Goal: Book appointment/travel/reservation

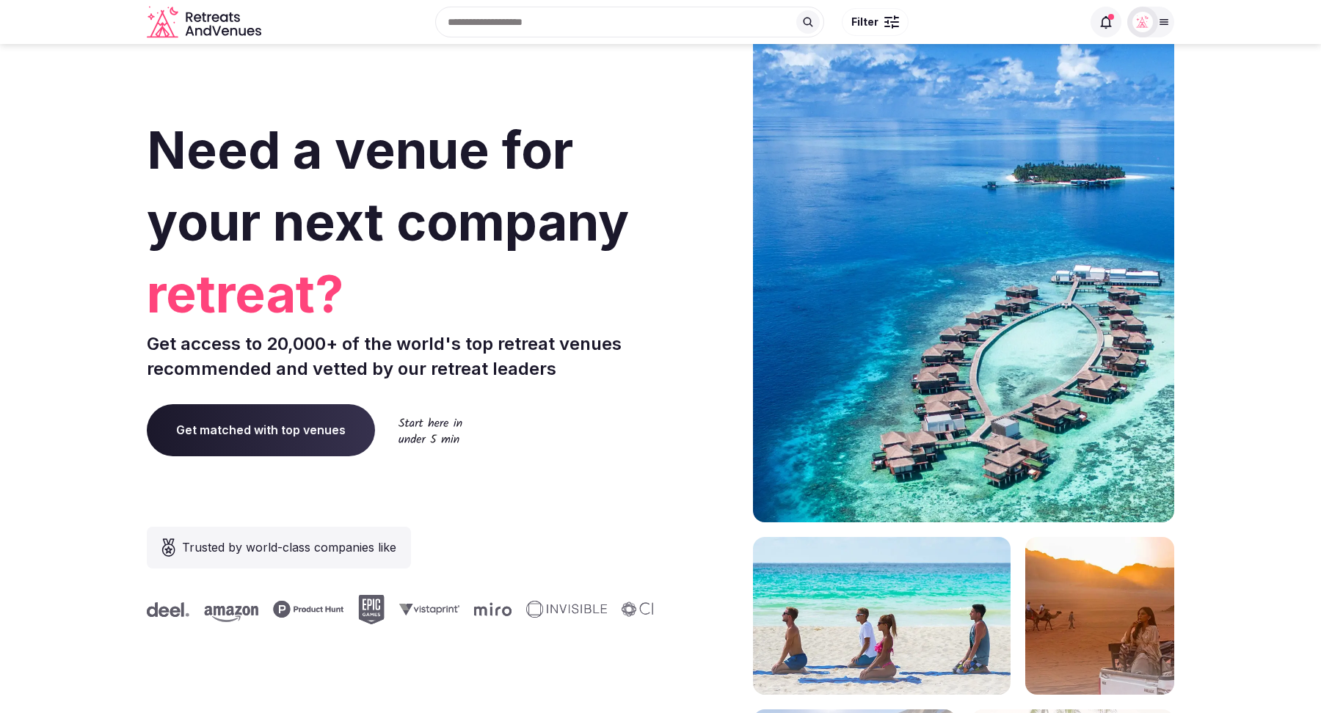
click at [521, 32] on input "text" at bounding box center [629, 22] width 389 height 31
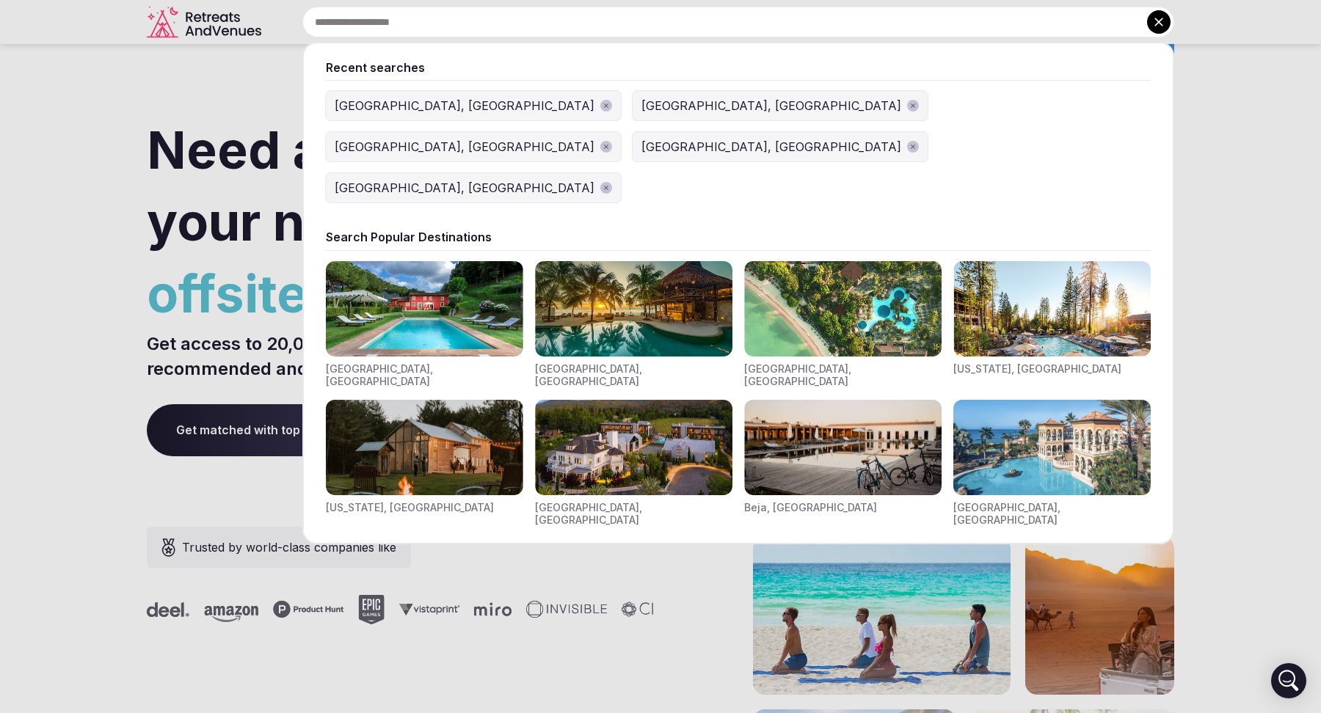
click at [778, 138] on div "[GEOGRAPHIC_DATA], [GEOGRAPHIC_DATA]" at bounding box center [771, 147] width 260 height 18
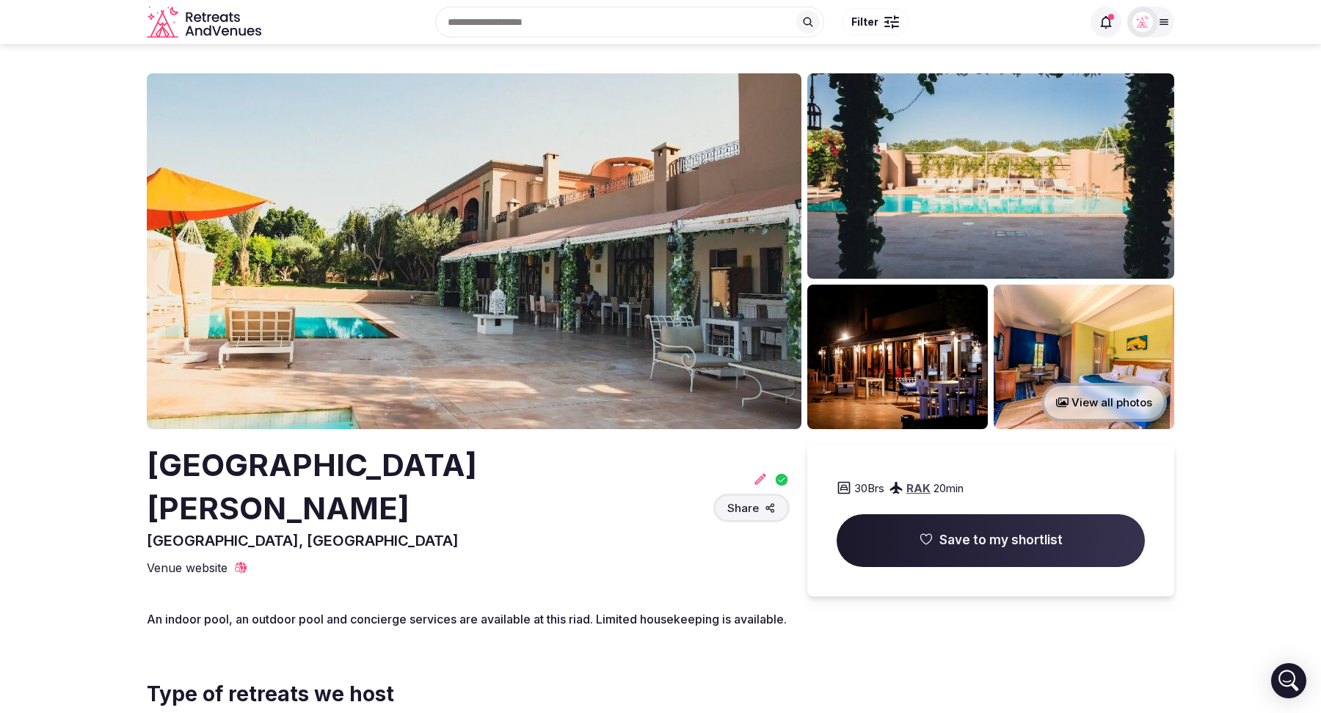
click at [977, 544] on span "Save to my shortlist" at bounding box center [1000, 541] width 123 height 18
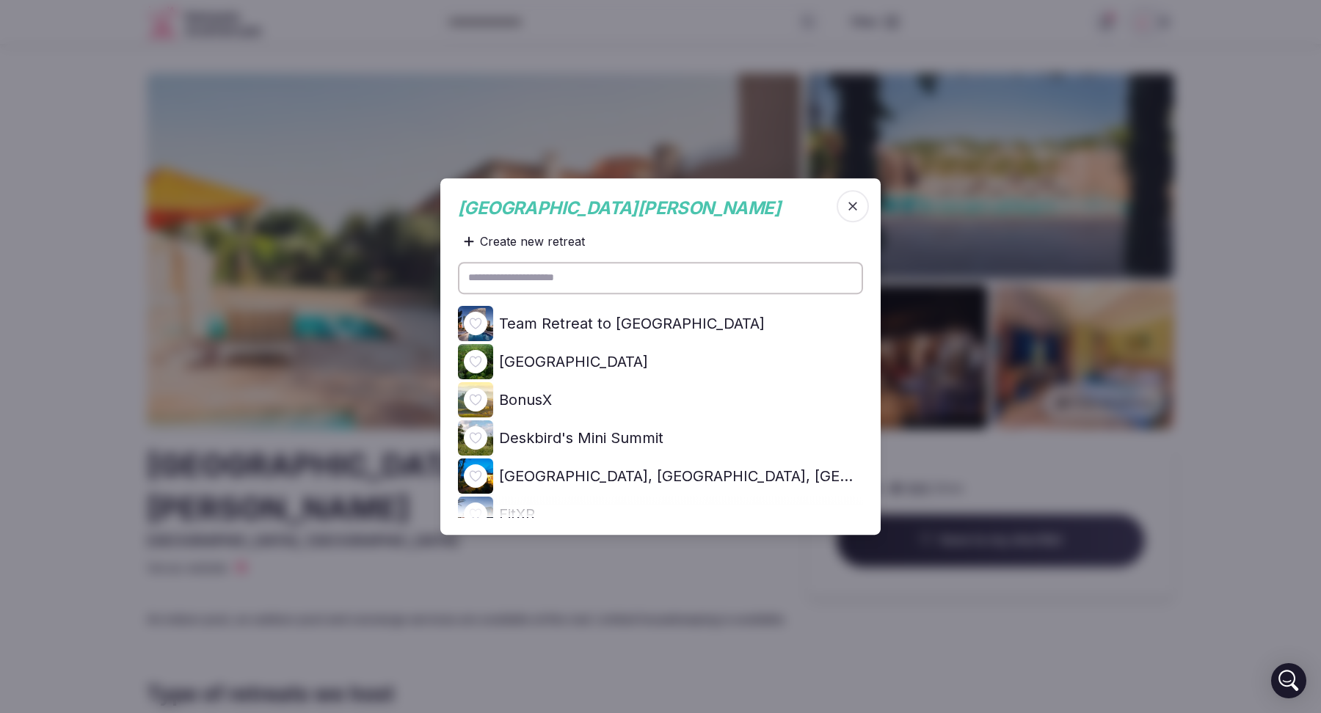
click at [854, 209] on icon "button" at bounding box center [852, 206] width 15 height 15
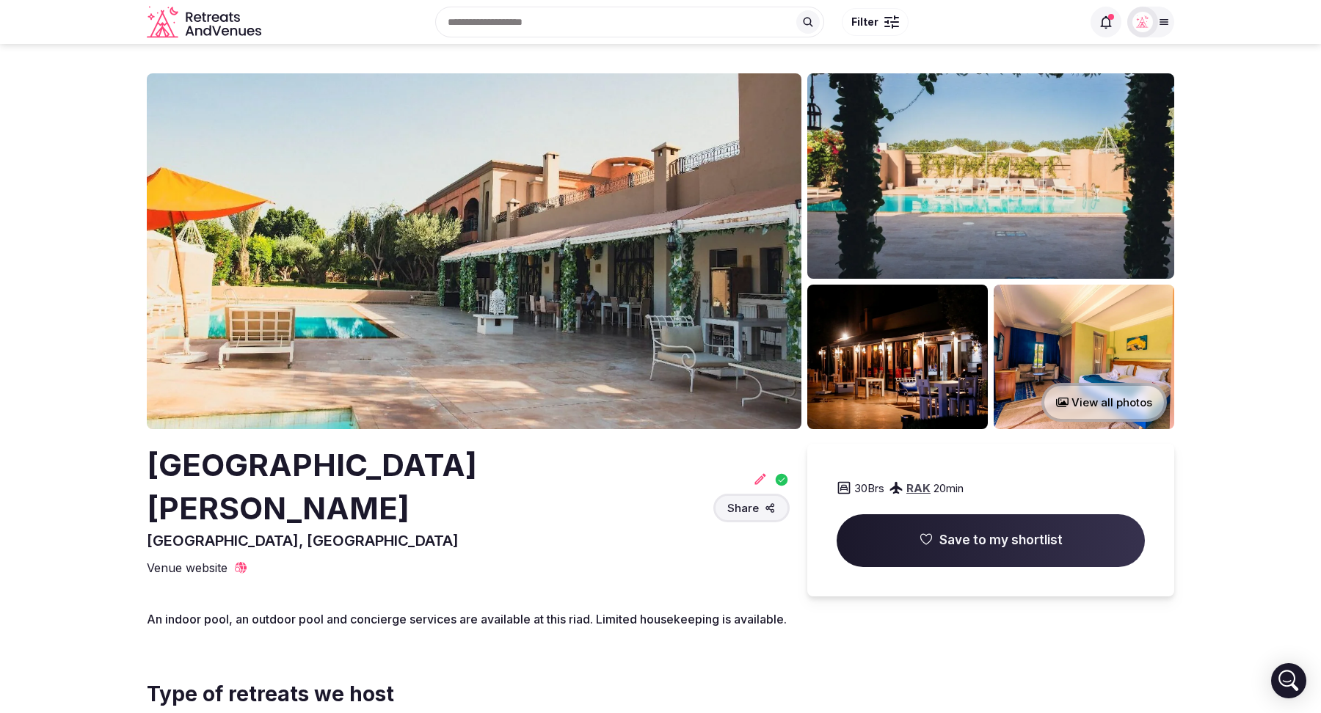
click at [1005, 543] on span "Save to my shortlist" at bounding box center [1000, 541] width 123 height 18
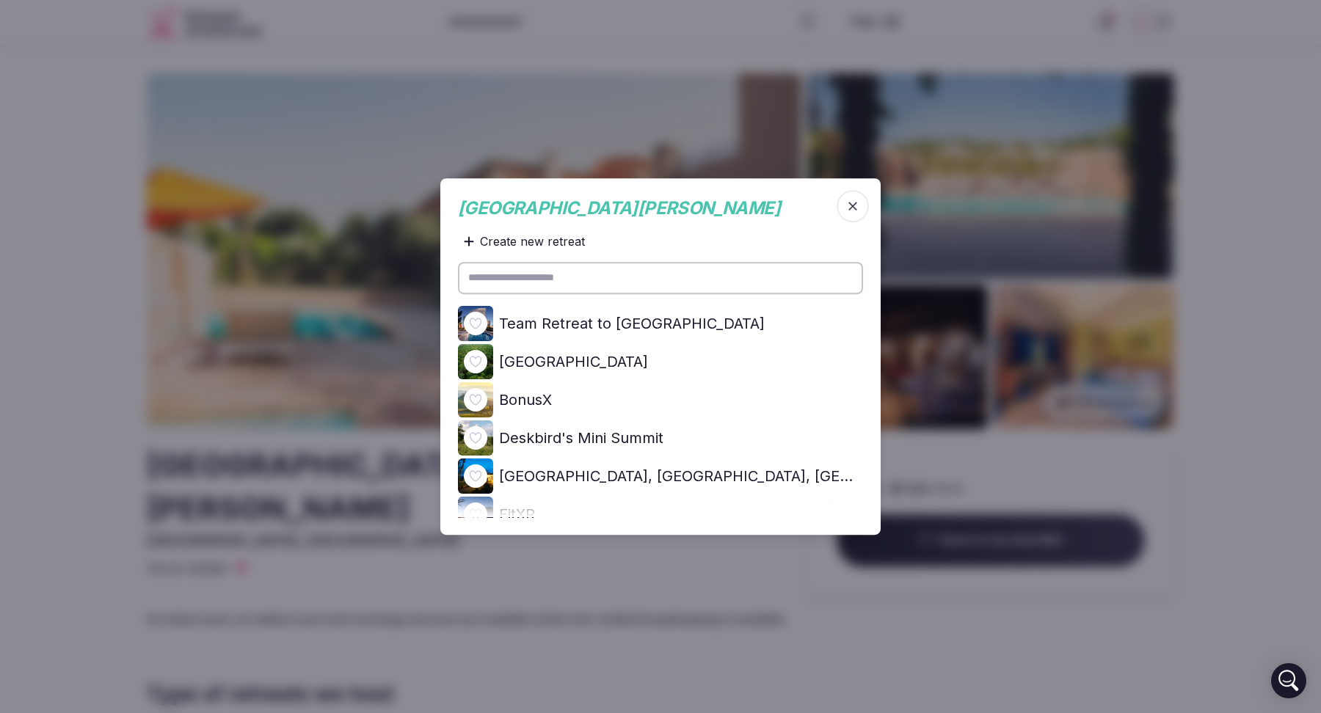
click at [850, 200] on icon "button" at bounding box center [852, 206] width 15 height 15
